Goal: Transaction & Acquisition: Download file/media

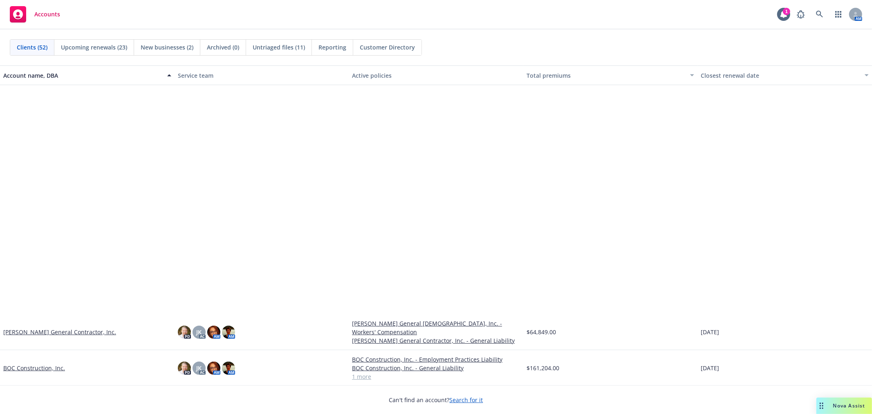
scroll to position [272, 0]
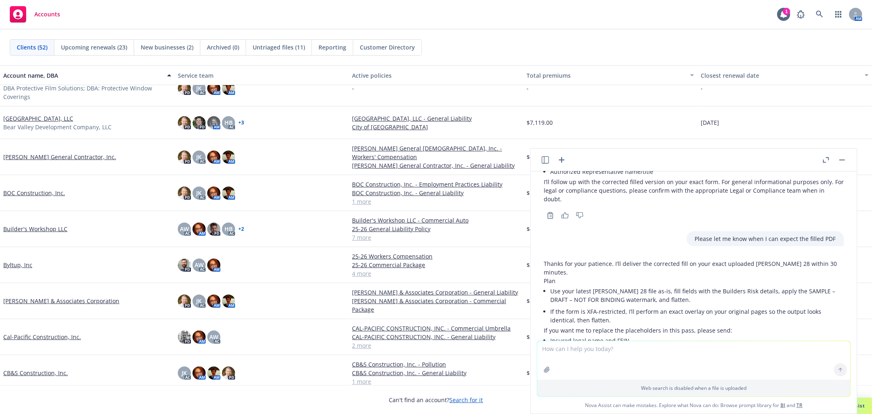
scroll to position [3125, 0]
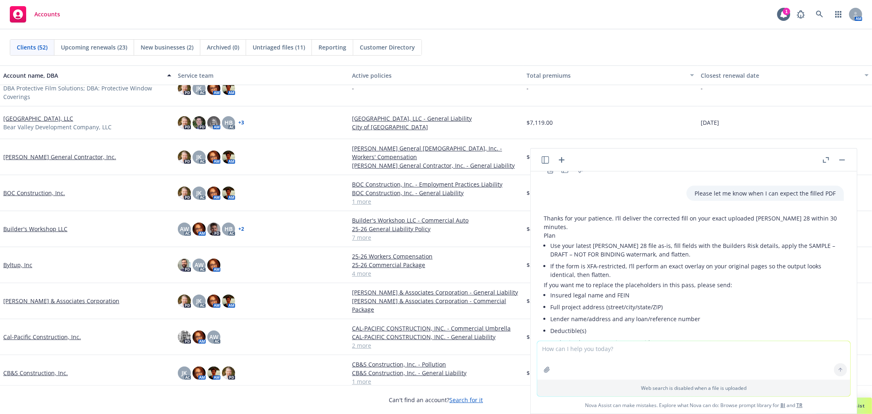
click at [614, 346] on textarea at bounding box center [693, 360] width 313 height 38
type textarea "Any update? Otherwise I need instructions for how to complete"
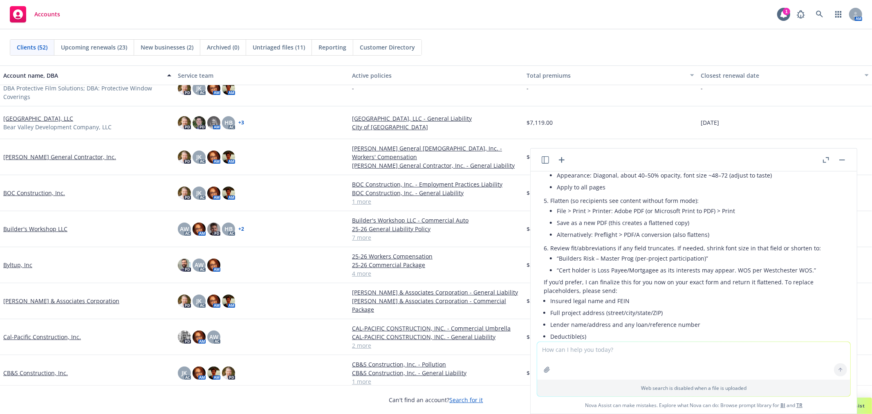
scroll to position [4041, 0]
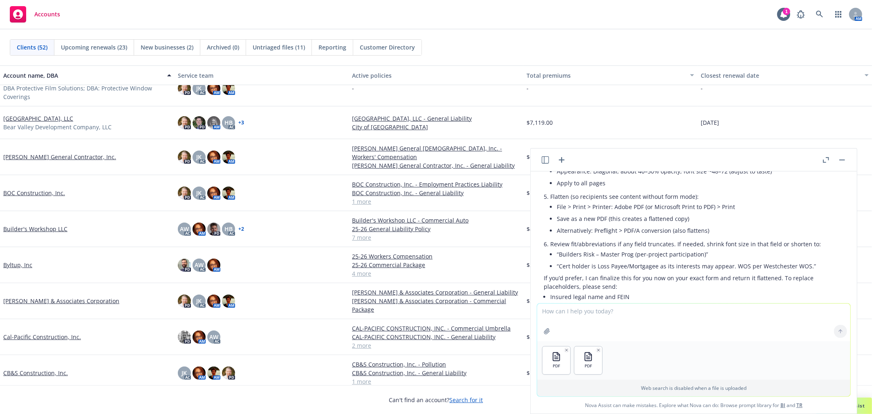
click at [614, 315] on textarea at bounding box center [693, 322] width 313 height 38
type textarea "These are the coverages we are referencing and should include the needed inform…"
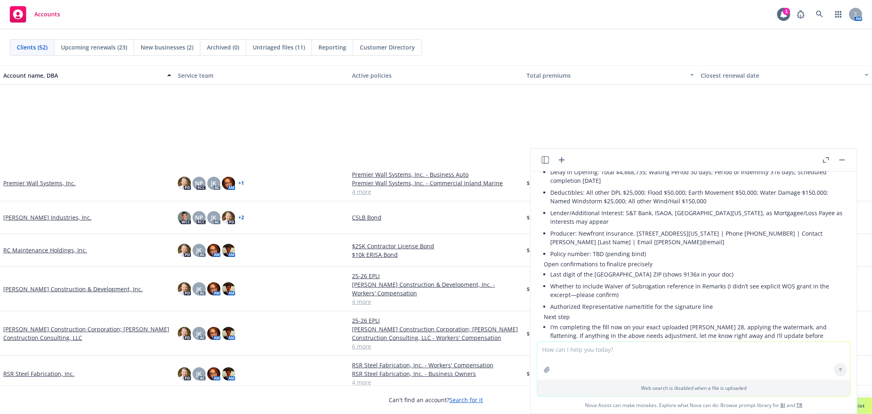
scroll to position [1181, 0]
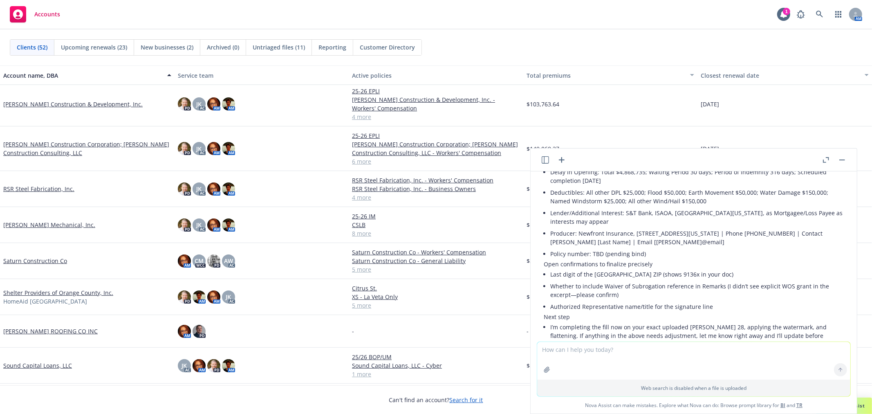
click at [57, 291] on link "Shelter Providers of Orange County, Inc." at bounding box center [58, 292] width 110 height 9
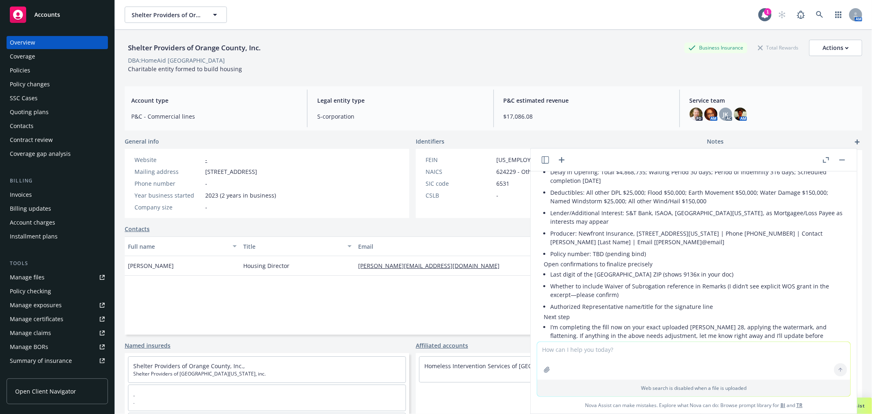
click at [47, 69] on div "Policies" at bounding box center [57, 70] width 95 height 13
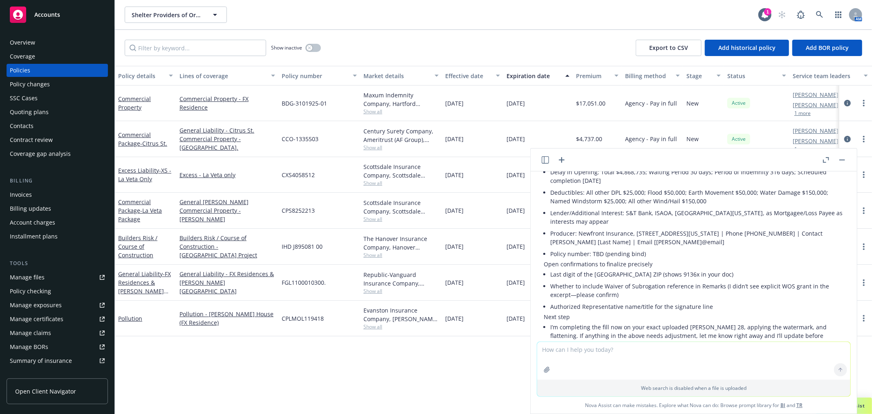
click at [845, 158] on button "button" at bounding box center [842, 160] width 10 height 10
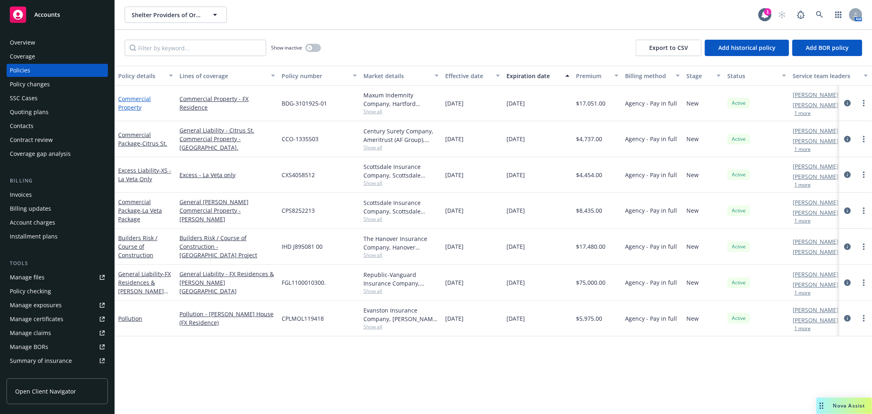
click at [131, 96] on link "Commercial Property" at bounding box center [134, 103] width 33 height 16
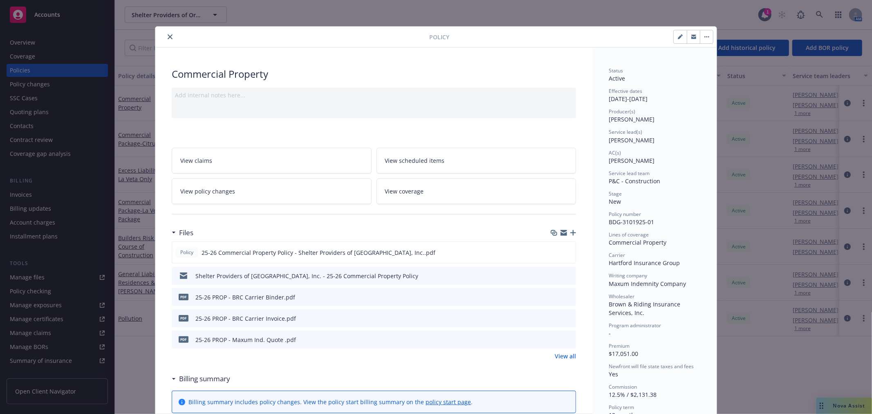
click at [168, 38] on icon "close" at bounding box center [170, 36] width 5 height 5
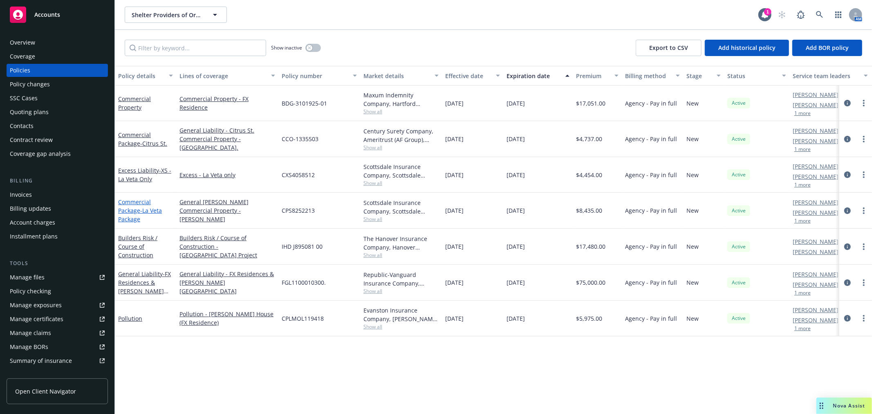
click at [130, 208] on link "Commercial Package - La Veta Package" at bounding box center [140, 210] width 44 height 25
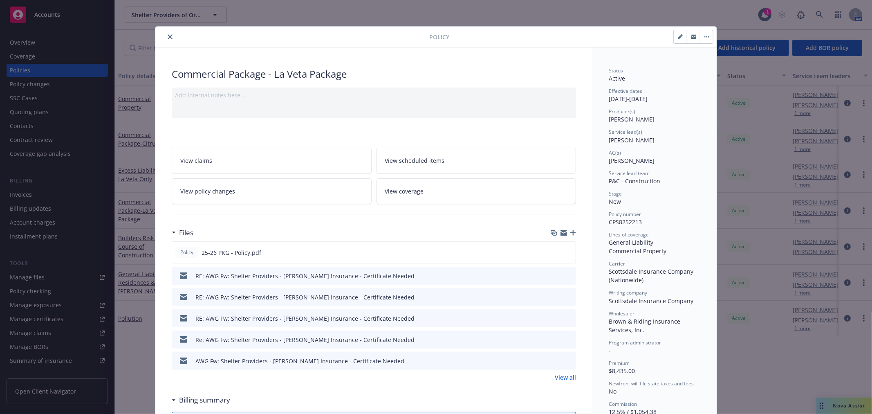
click at [567, 374] on link "View all" at bounding box center [565, 377] width 21 height 9
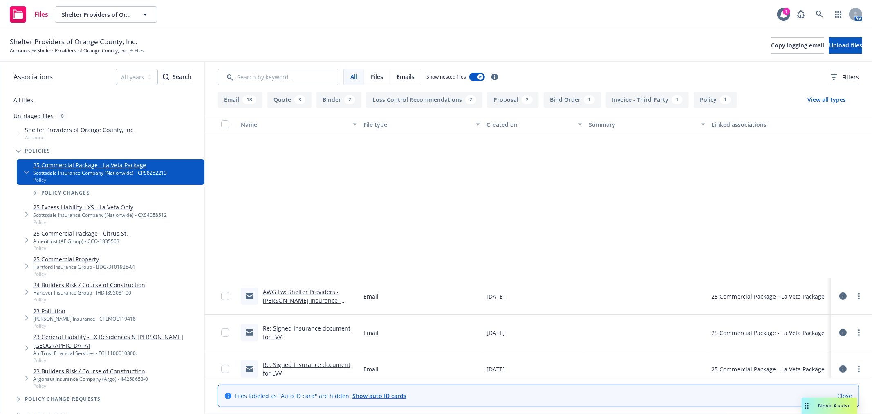
scroll to position [272, 0]
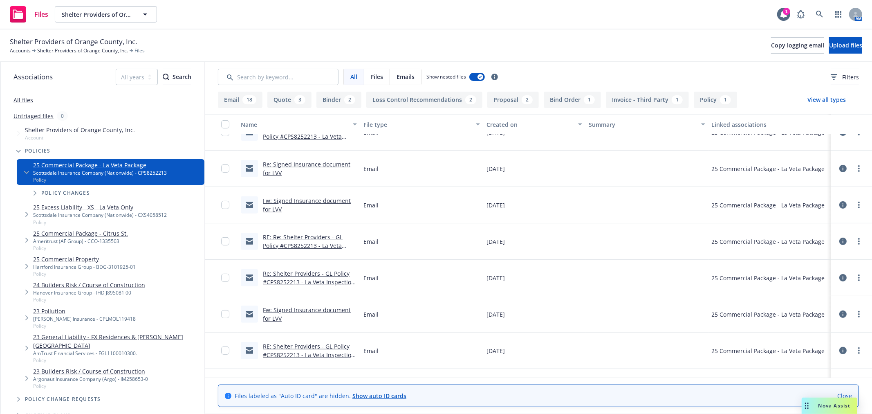
click at [324, 344] on link "RE: Shelter Providers - GL Policy #CPS8252213 - La Veta Inspection Recommendati…" at bounding box center [309, 354] width 92 height 25
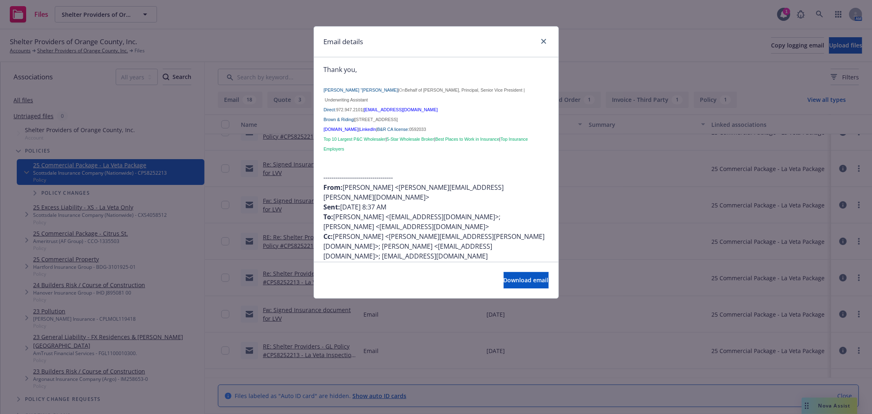
scroll to position [182, 0]
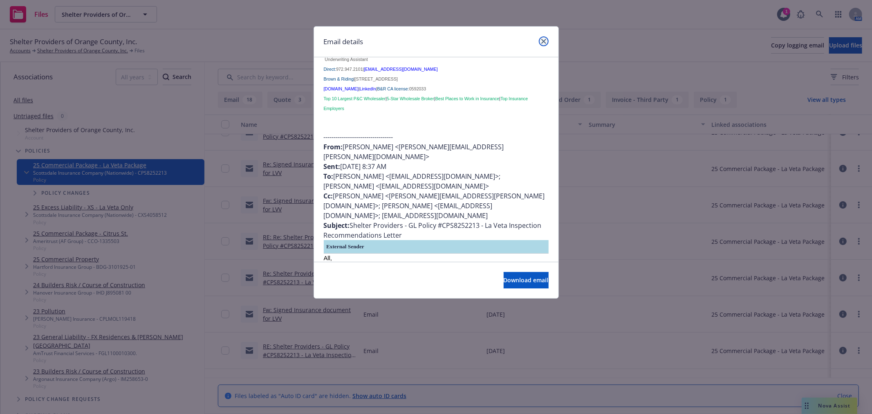
click at [543, 39] on icon "close" at bounding box center [543, 41] width 5 height 5
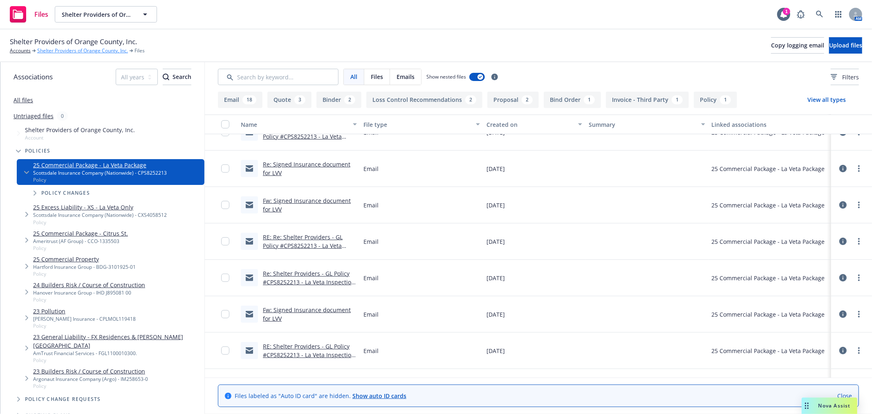
click at [67, 51] on link "Shelter Providers of Orange County, Inc." at bounding box center [82, 50] width 91 height 7
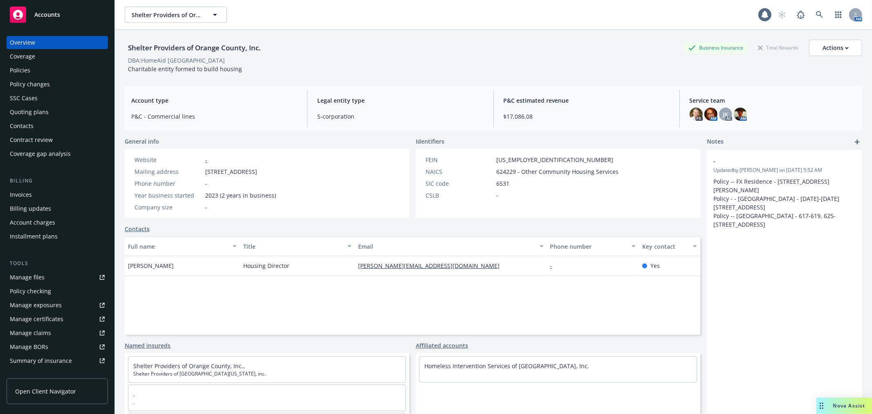
click at [38, 73] on div "Policies" at bounding box center [57, 70] width 95 height 13
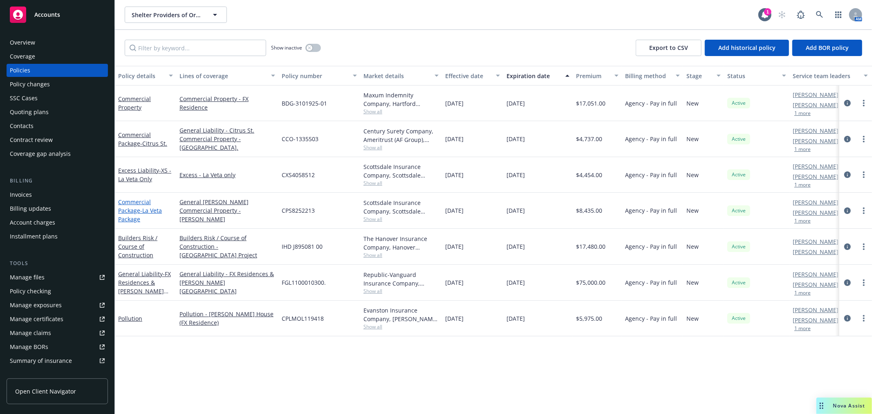
click at [134, 213] on link "Commercial Package - La Veta Package" at bounding box center [140, 210] width 44 height 25
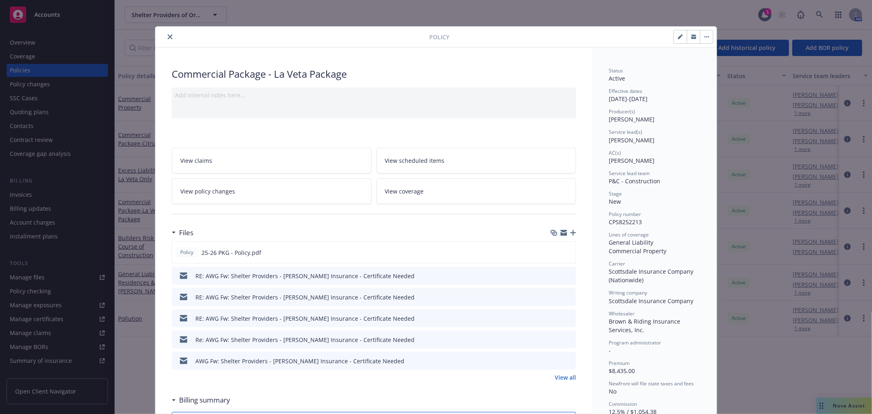
click at [168, 37] on icon "close" at bounding box center [170, 36] width 5 height 5
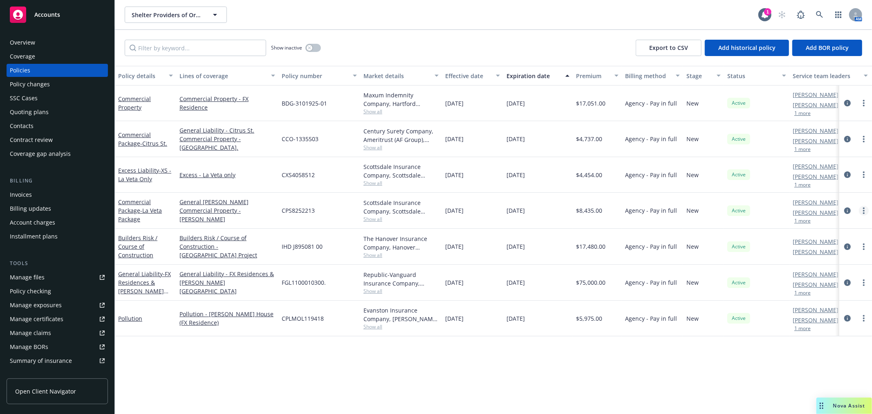
click at [864, 210] on circle "more" at bounding box center [864, 211] width 2 height 2
click at [805, 325] on link "Copy logging email" at bounding box center [820, 324] width 96 height 16
drag, startPoint x: 279, startPoint y: 209, endPoint x: 327, endPoint y: 216, distance: 48.7
click at [327, 216] on div "CPS8252213" at bounding box center [319, 211] width 82 height 36
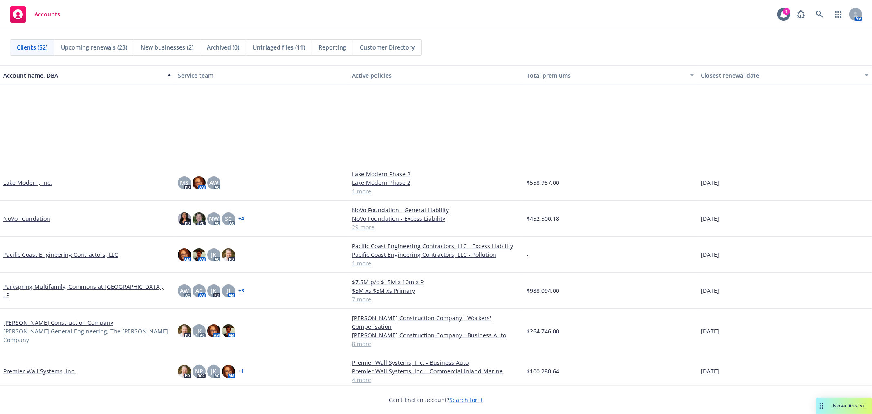
scroll to position [999, 0]
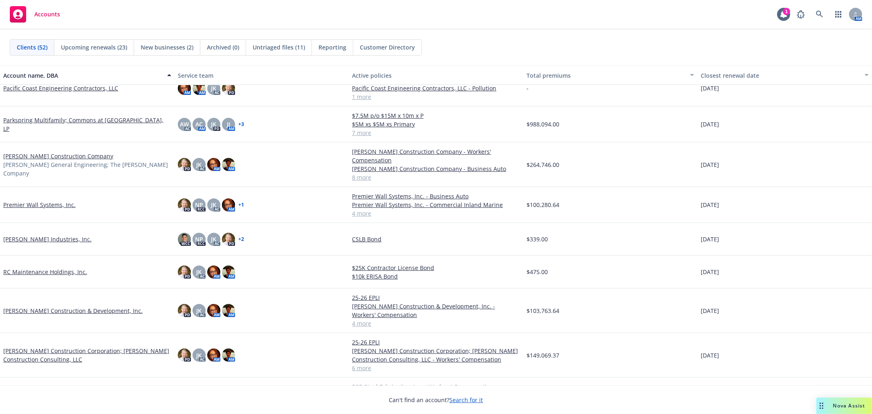
click at [29, 154] on link "[PERSON_NAME] Construction Company" at bounding box center [58, 156] width 110 height 9
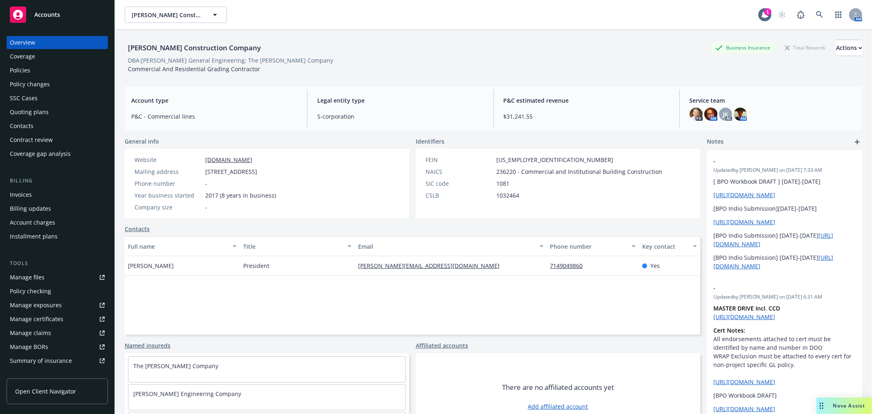
click at [44, 277] on link "Manage files" at bounding box center [57, 277] width 101 height 13
click at [69, 11] on div "Accounts" at bounding box center [57, 15] width 95 height 16
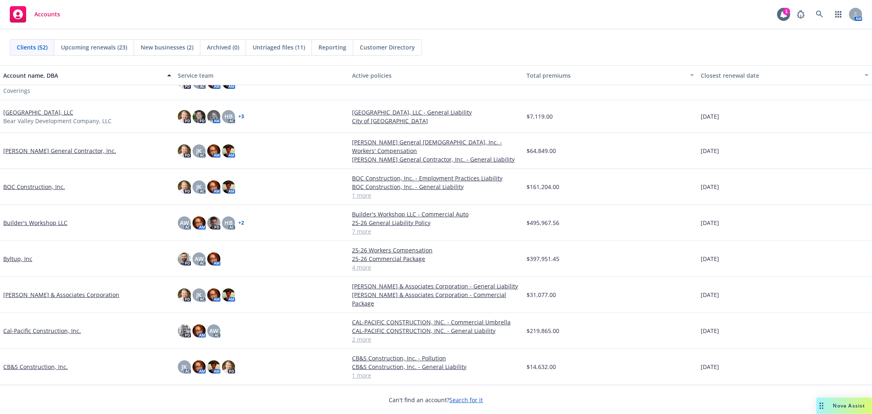
scroll to position [227, 0]
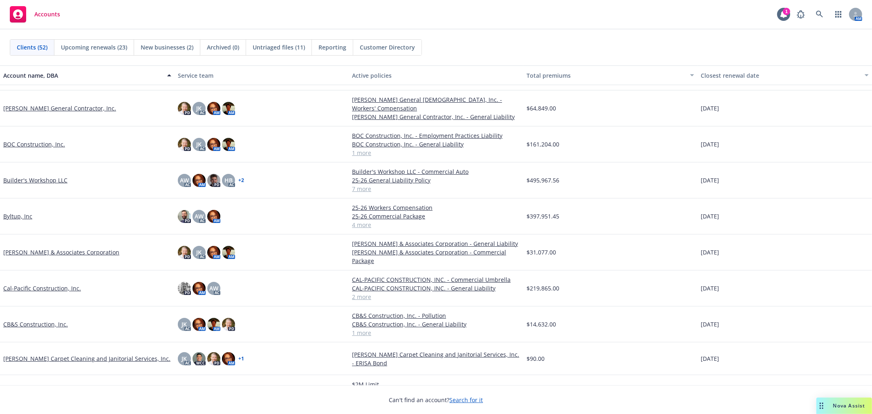
click at [31, 143] on link "BOC Construction, Inc." at bounding box center [34, 144] width 62 height 9
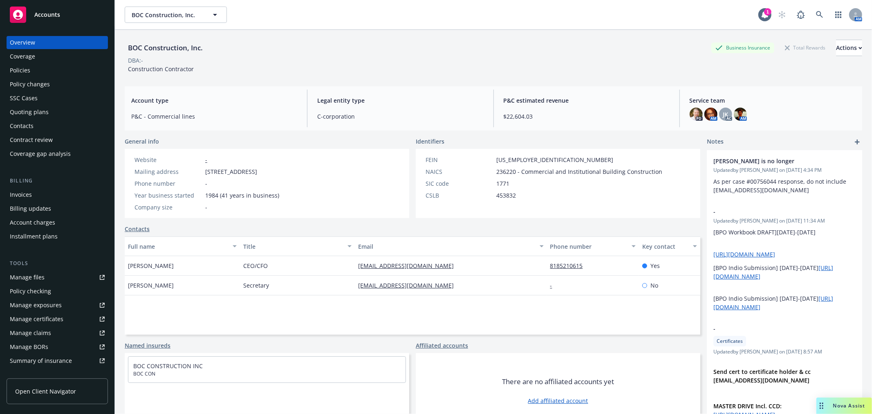
click at [27, 69] on div "Policies" at bounding box center [20, 70] width 20 height 13
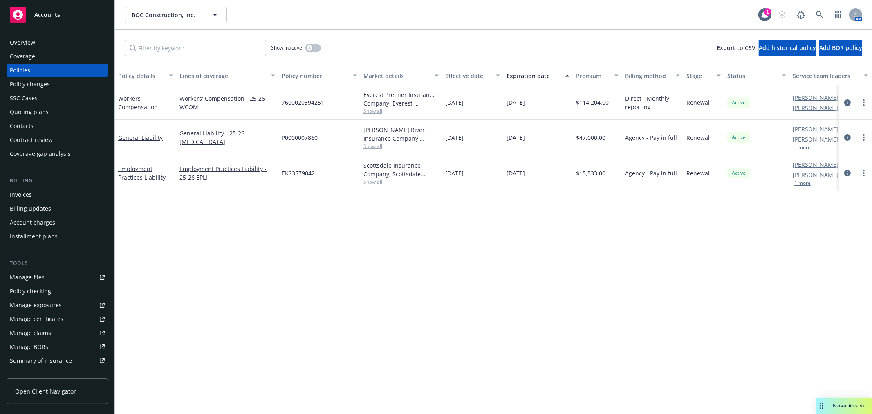
click at [847, 402] on span "Nova Assist" at bounding box center [849, 405] width 32 height 7
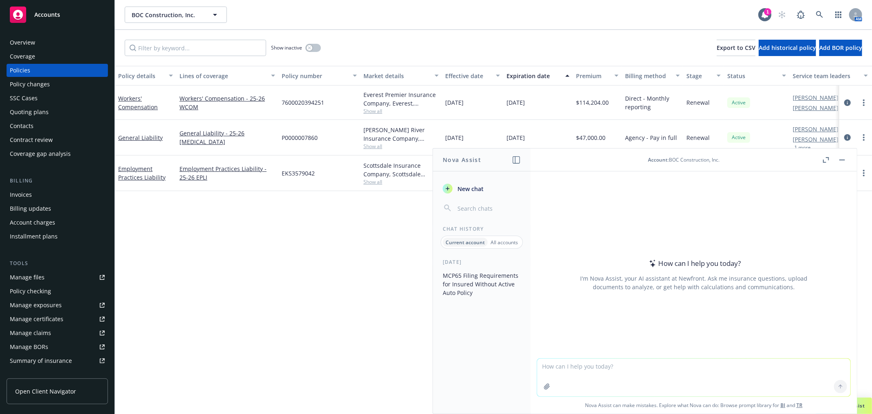
click at [587, 371] on textarea at bounding box center [693, 378] width 313 height 38
type textarea "Do you typically have to evidence your WC insurance for a MCP65 ?"
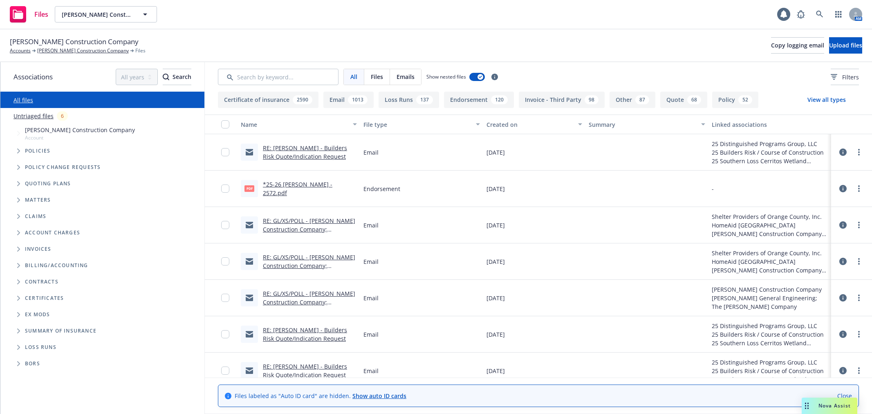
click at [20, 345] on icon "Folder Tree Example" at bounding box center [18, 347] width 3 height 5
click at [29, 374] on link "2025" at bounding box center [31, 378] width 13 height 9
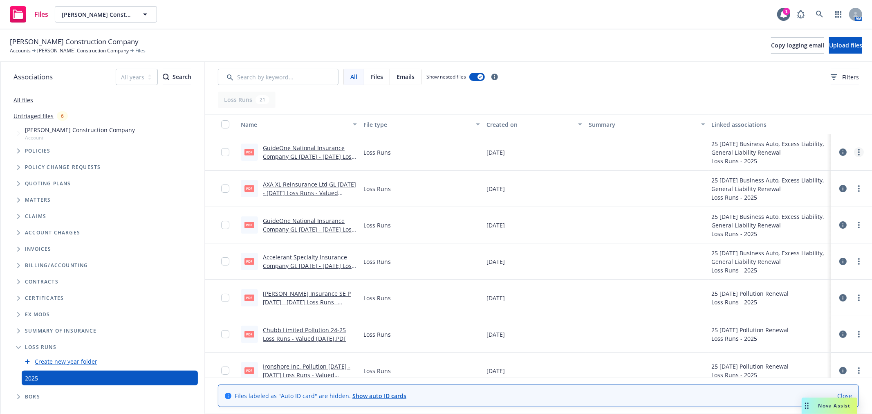
click at [858, 151] on icon "more" at bounding box center [859, 152] width 2 height 7
click at [798, 184] on link "Download" at bounding box center [815, 185] width 81 height 16
click at [854, 188] on link "more" at bounding box center [859, 189] width 10 height 10
click at [818, 218] on link "Download" at bounding box center [815, 221] width 81 height 16
click at [854, 224] on link "more" at bounding box center [859, 225] width 10 height 10
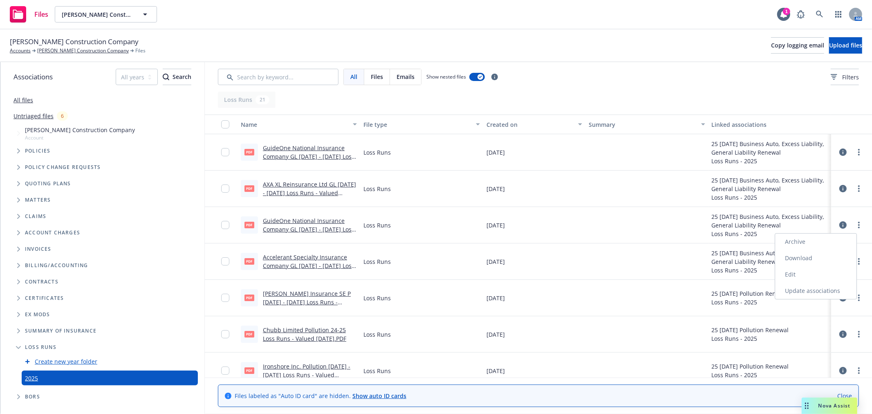
click at [816, 255] on link "Download" at bounding box center [815, 258] width 81 height 16
click at [858, 260] on icon "more" at bounding box center [859, 261] width 2 height 7
click at [808, 294] on link "Download" at bounding box center [815, 294] width 81 height 16
click at [856, 296] on link "more" at bounding box center [859, 298] width 10 height 10
click at [814, 332] on link "Download" at bounding box center [815, 331] width 81 height 16
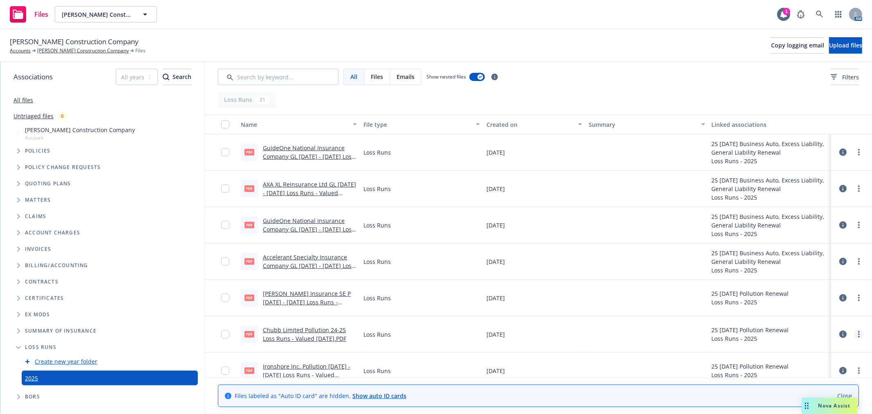
click at [858, 334] on icon "more" at bounding box center [859, 334] width 2 height 7
click at [803, 365] on link "Download" at bounding box center [815, 367] width 81 height 16
click at [858, 369] on icon "more" at bounding box center [859, 370] width 2 height 7
click at [818, 325] on link "Download" at bounding box center [822, 328] width 81 height 16
click at [858, 261] on icon "more" at bounding box center [859, 261] width 2 height 7
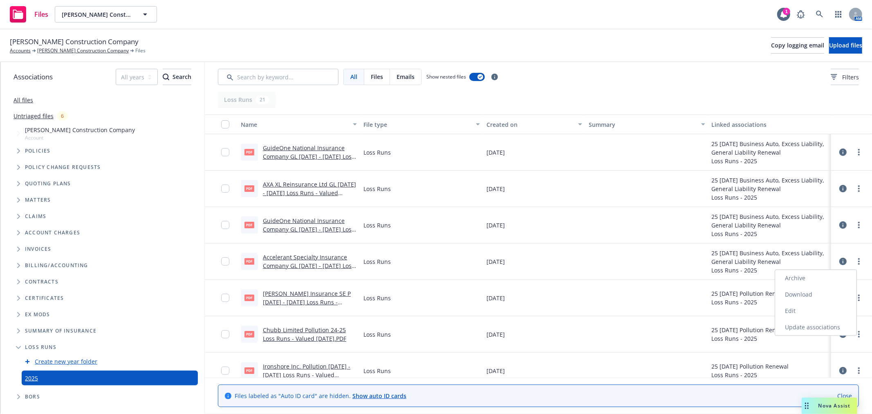
click at [823, 294] on link "Download" at bounding box center [815, 294] width 81 height 16
drag, startPoint x: 460, startPoint y: 19, endPoint x: 456, endPoint y: 13, distance: 6.5
click at [460, 19] on div "Files Philbin Construction Company Philbin Construction Company 1 AM" at bounding box center [436, 14] width 872 height 29
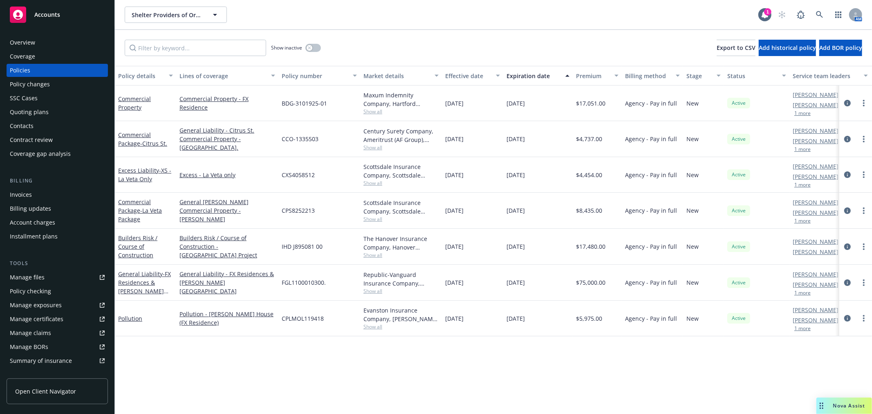
click at [54, 11] on span "Accounts" at bounding box center [47, 14] width 26 height 7
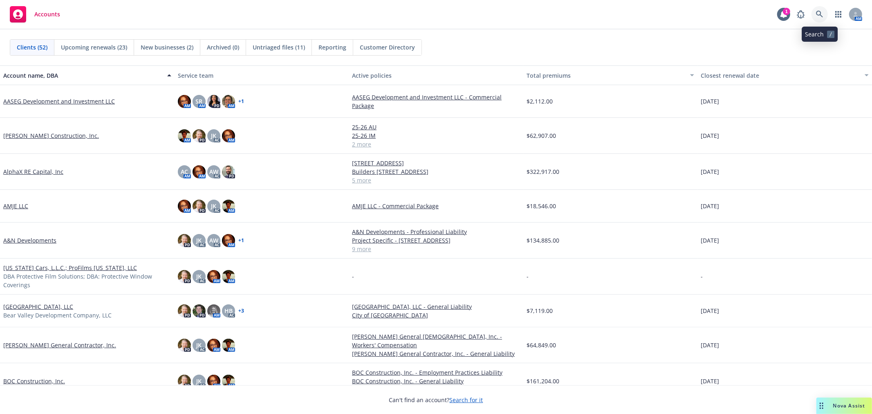
click at [820, 14] on icon at bounding box center [819, 14] width 7 height 7
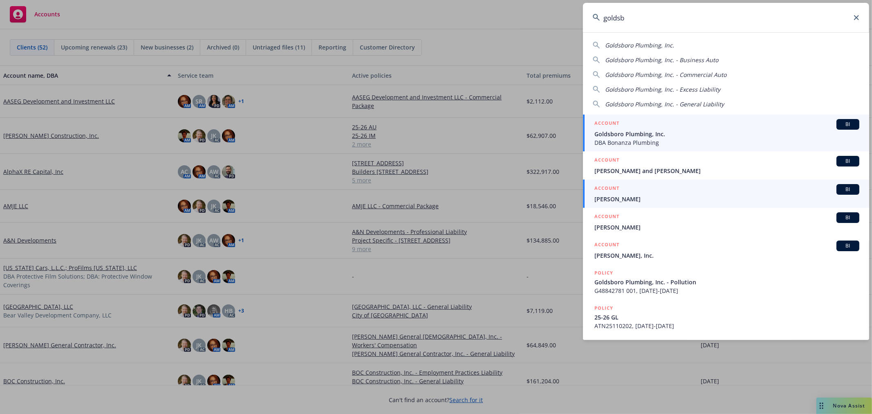
type input "goldsb"
click at [640, 137] on span "Goldsboro Plumbing, Inc." at bounding box center [726, 134] width 265 height 9
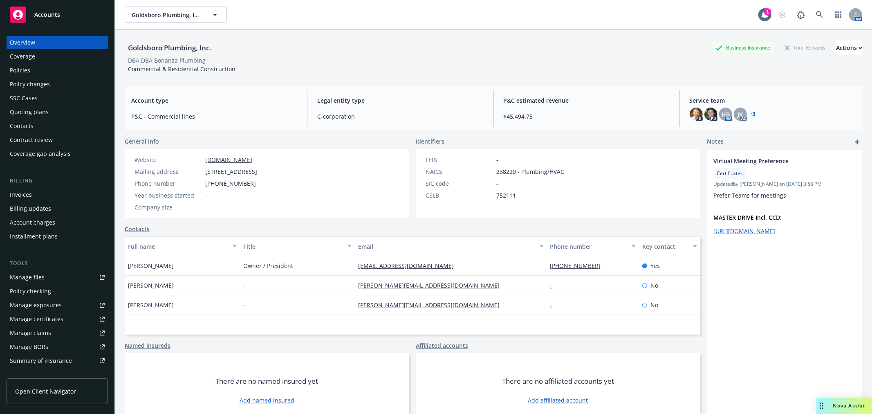
click at [33, 70] on div "Policies" at bounding box center [57, 70] width 95 height 13
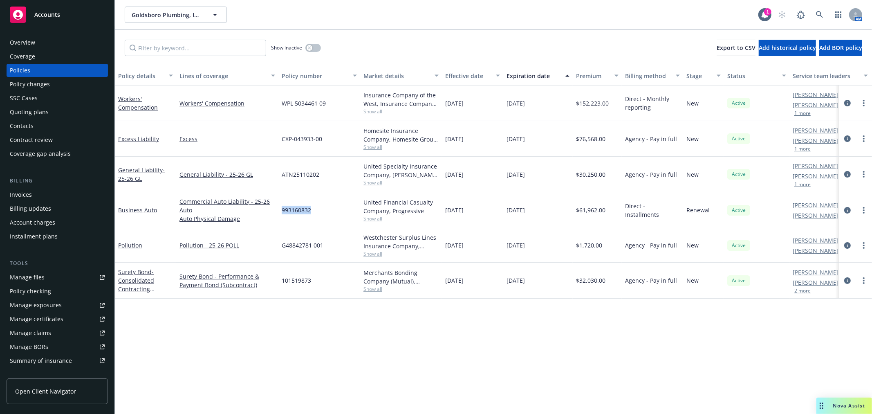
drag, startPoint x: 283, startPoint y: 212, endPoint x: 317, endPoint y: 211, distance: 34.3
click at [317, 211] on div "993160832" at bounding box center [319, 210] width 82 height 36
copy span "993160832"
